Goal: Task Accomplishment & Management: Manage account settings

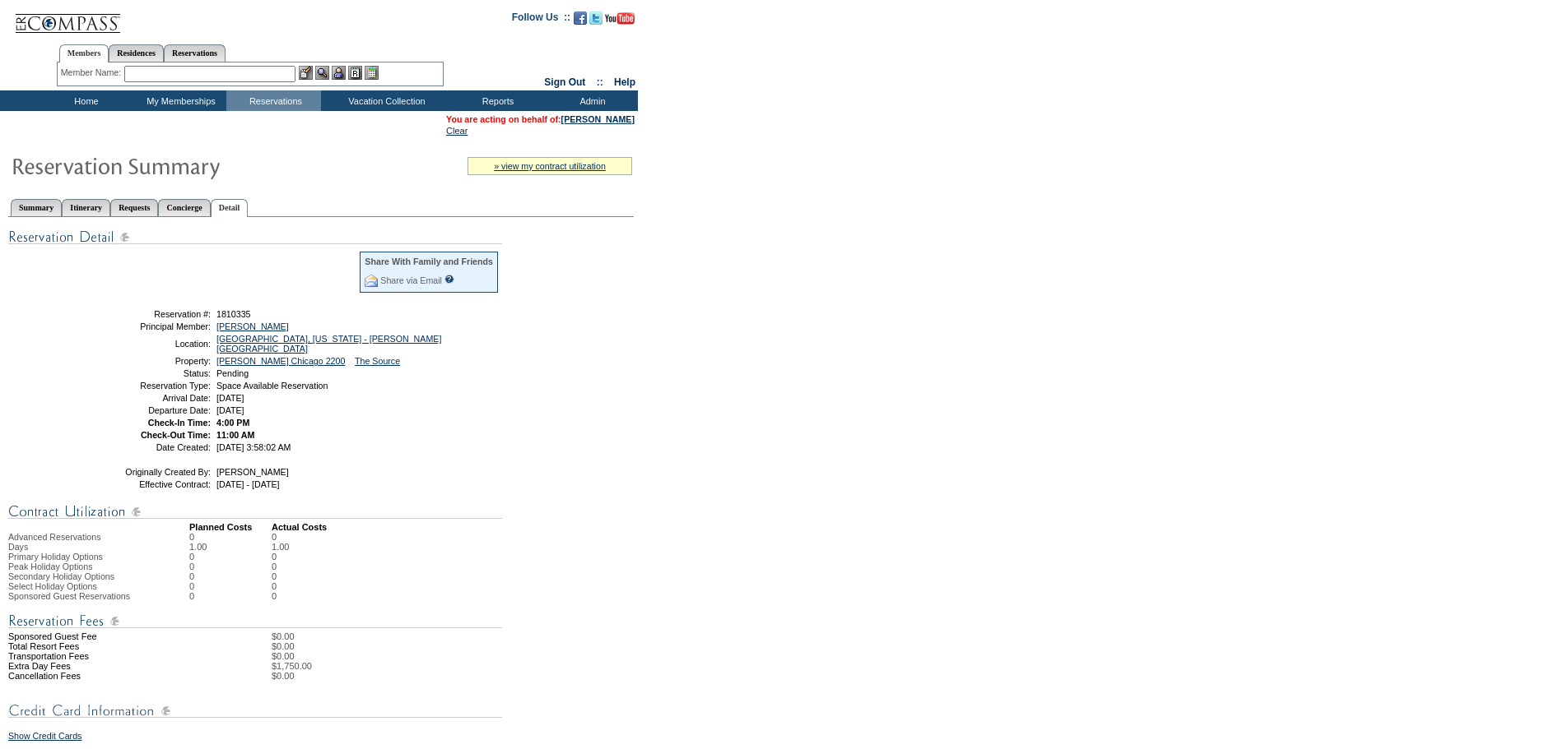
click at [341, 455] on div "Share With Family and Friends Share via Email Share Reservation Information Ple…" at bounding box center [320, 654] width 625 height 876
drag, startPoint x: 144, startPoint y: 312, endPoint x: 361, endPoint y: 449, distance: 256.6
click at [361, 449] on table "Share With Family and Friends Share via Email Share Reservation Information Ple…" at bounding box center [296, 351] width 411 height 207
copy tbody "Reservation #: 1810335 Principal Member: [PERSON_NAME] Location: [GEOGRAPHIC_DA…"
click at [839, 315] on form "Follow Us ::" at bounding box center [784, 590] width 1568 height 1180
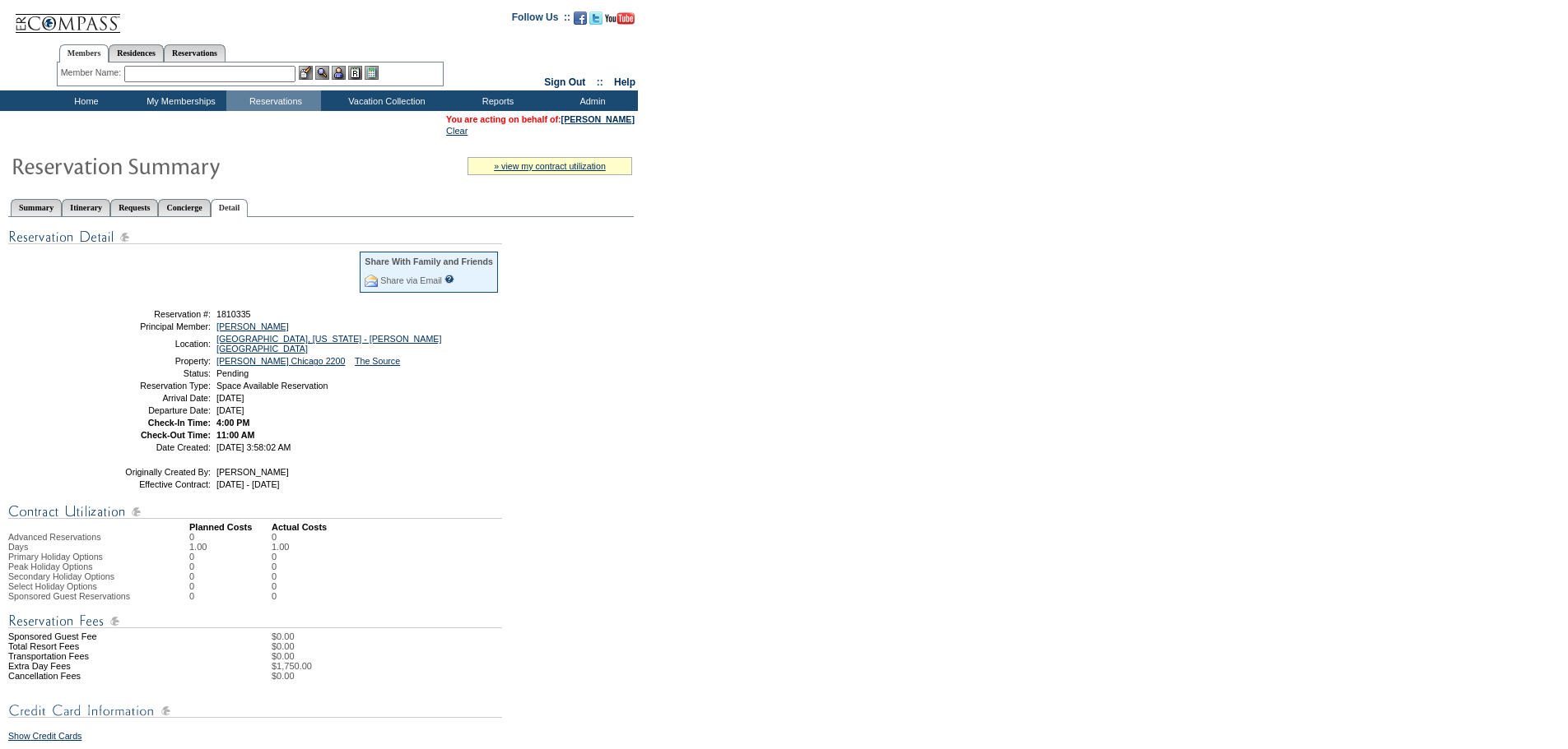
click at [228, 72] on input "text" at bounding box center [210, 74] width 172 height 17
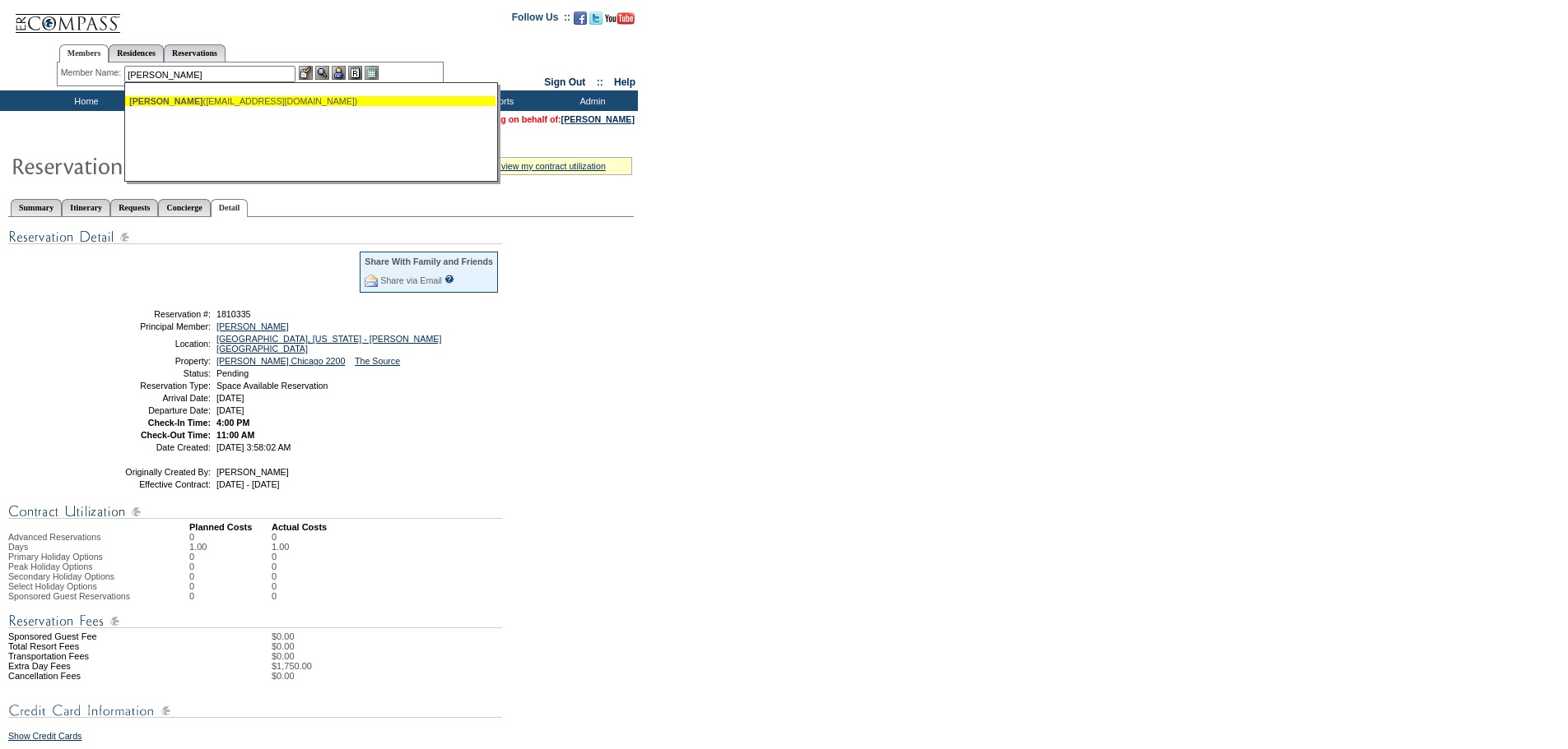
click at [323, 107] on ul "[PERSON_NAME] ([EMAIL_ADDRESS][DOMAIN_NAME])" at bounding box center [310, 101] width 370 height 18
click at [329, 97] on div "[PERSON_NAME] ([EMAIL_ADDRESS][DOMAIN_NAME])" at bounding box center [311, 101] width 362 height 10
type input "[PERSON_NAME] ([EMAIL_ADDRESS][DOMAIN_NAME])"
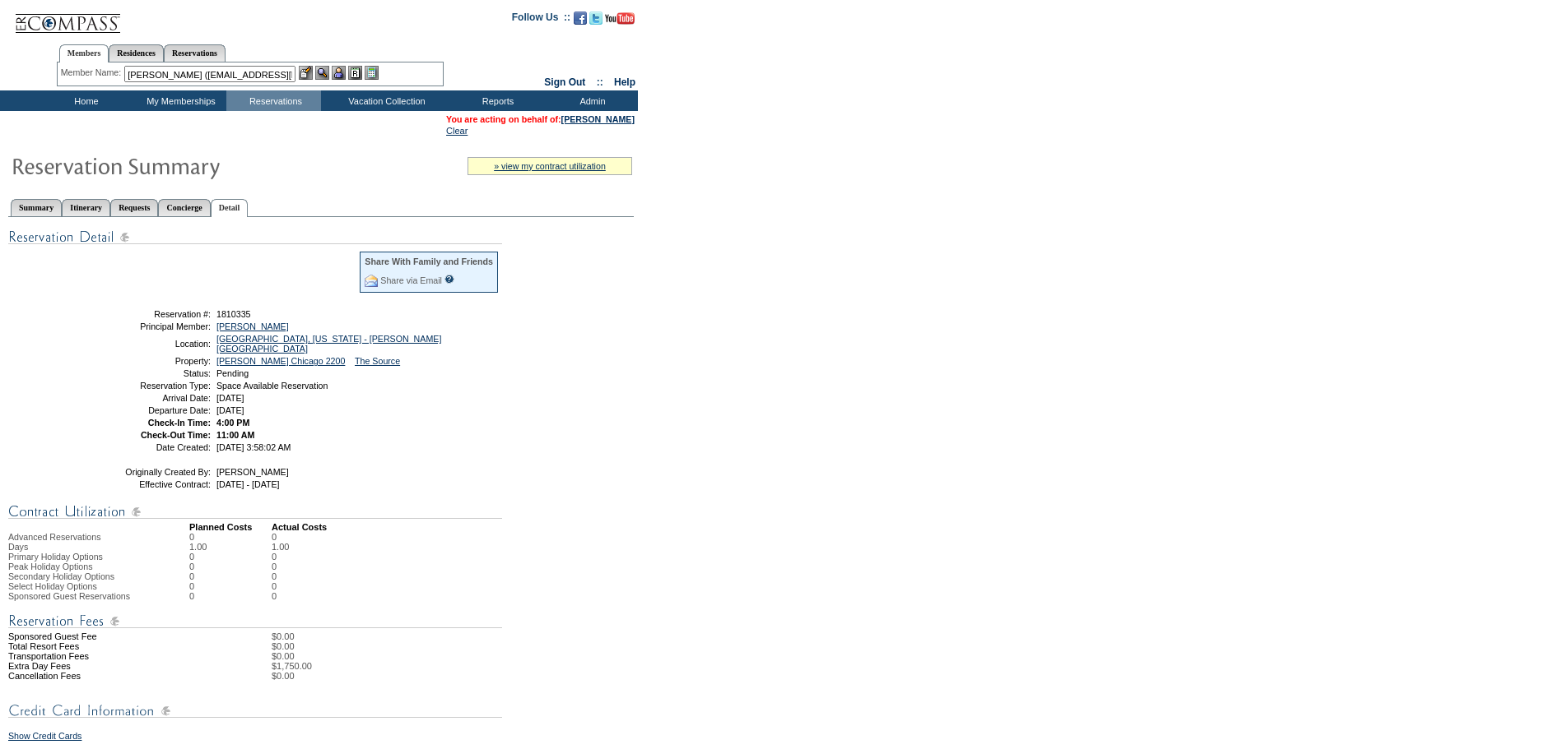
click at [345, 70] on img at bounding box center [339, 73] width 14 height 14
click at [327, 72] on img at bounding box center [322, 73] width 14 height 14
